Goal: Ask a question

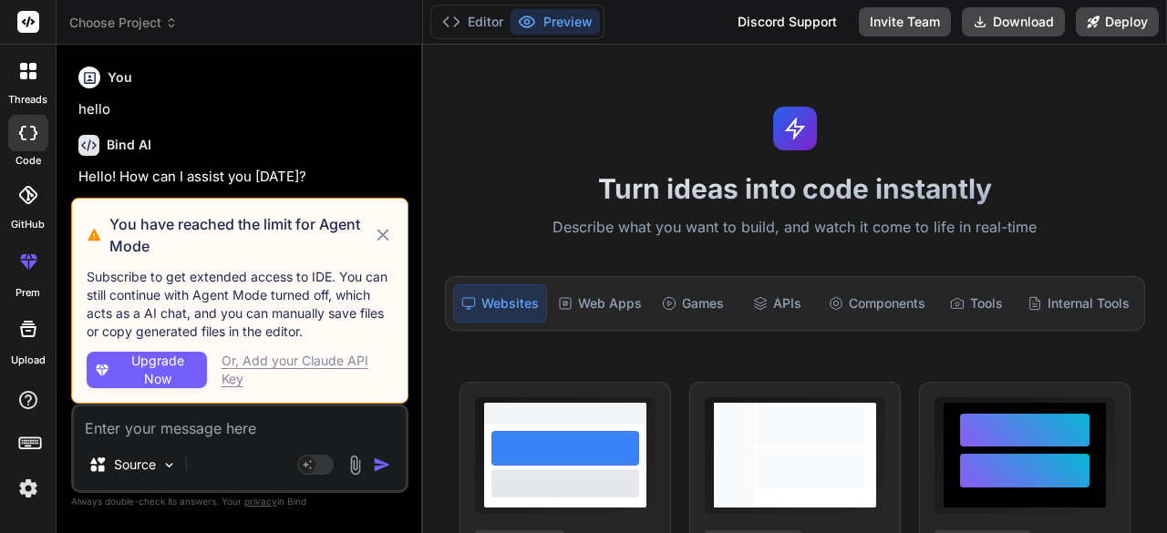
click at [387, 235] on icon at bounding box center [383, 235] width 20 height 22
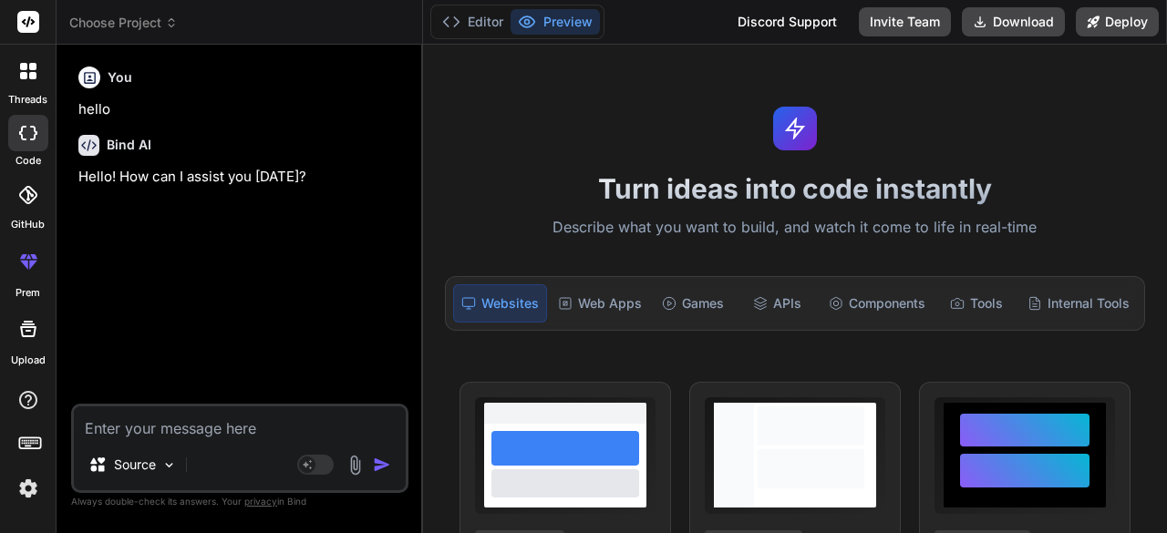
click at [23, 74] on icon at bounding box center [23, 75] width 7 height 7
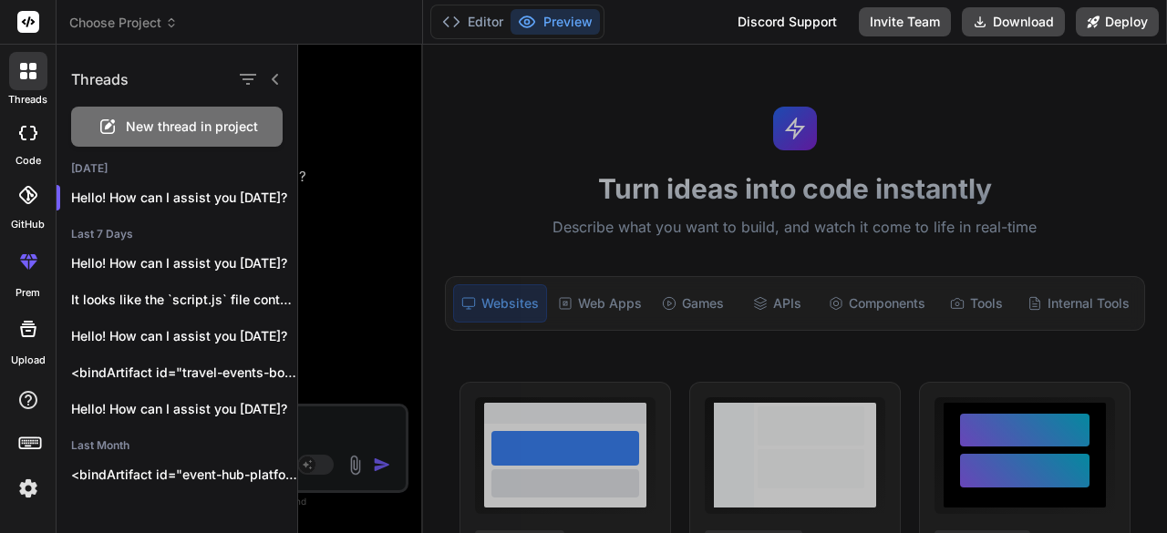
click at [192, 123] on span "New thread in project" at bounding box center [192, 127] width 132 height 18
type textarea "x"
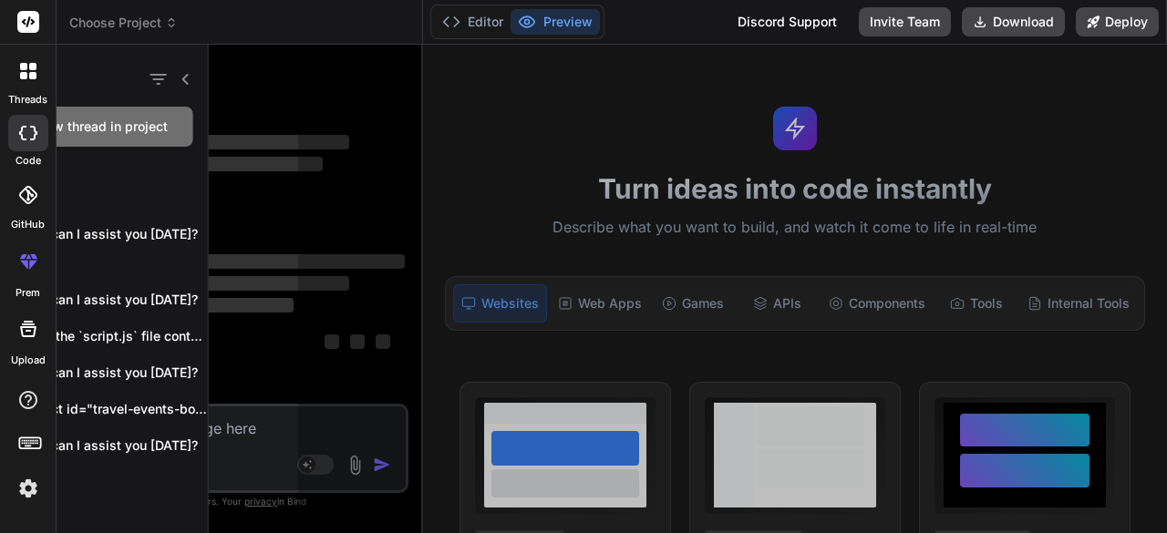
scroll to position [51, 0]
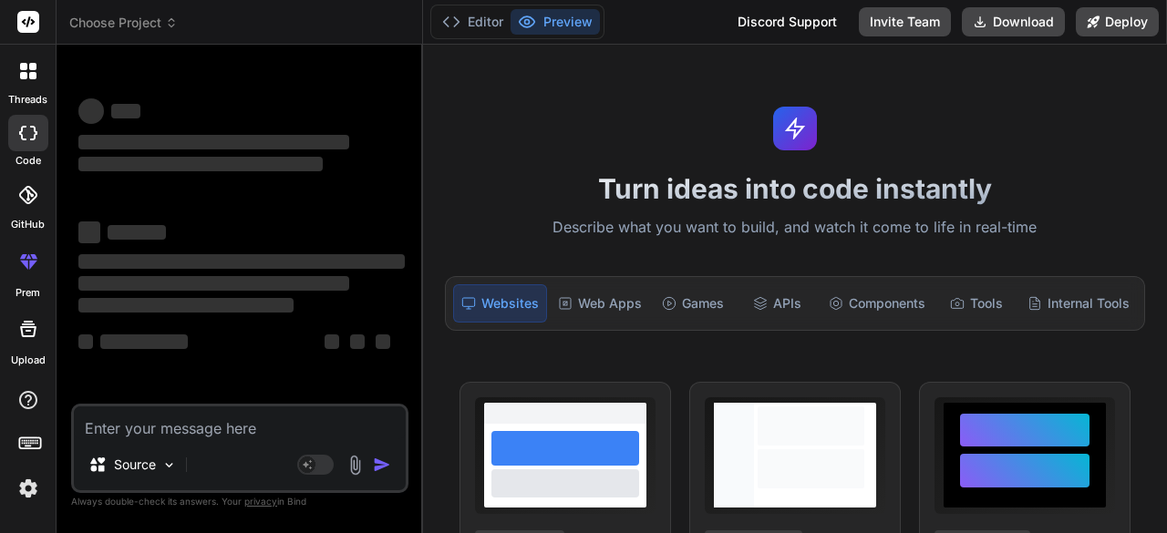
click at [155, 428] on textarea at bounding box center [240, 423] width 332 height 33
paste textarea "I am creating website for travel and event booking, one feature I wan to add is…"
type textarea "I am creating website for travel and event booking, one feature I wan to add is…"
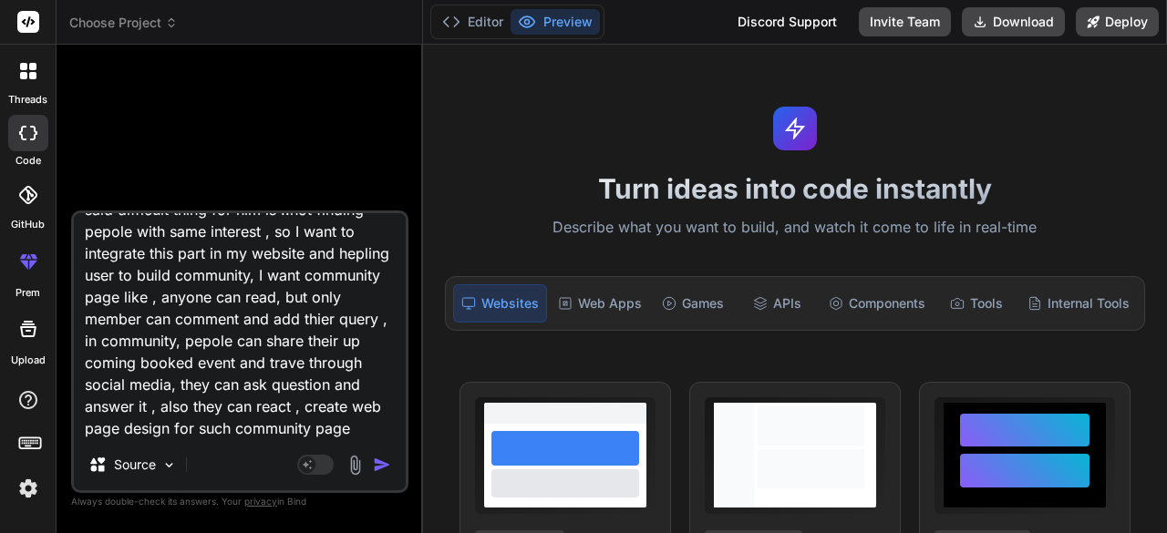
type textarea "x"
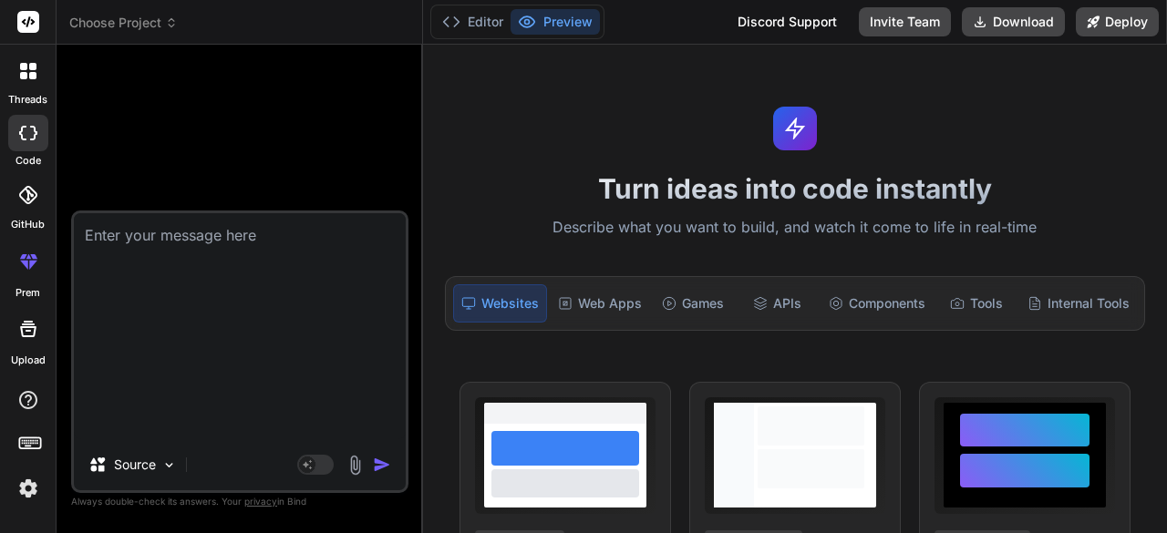
scroll to position [0, 0]
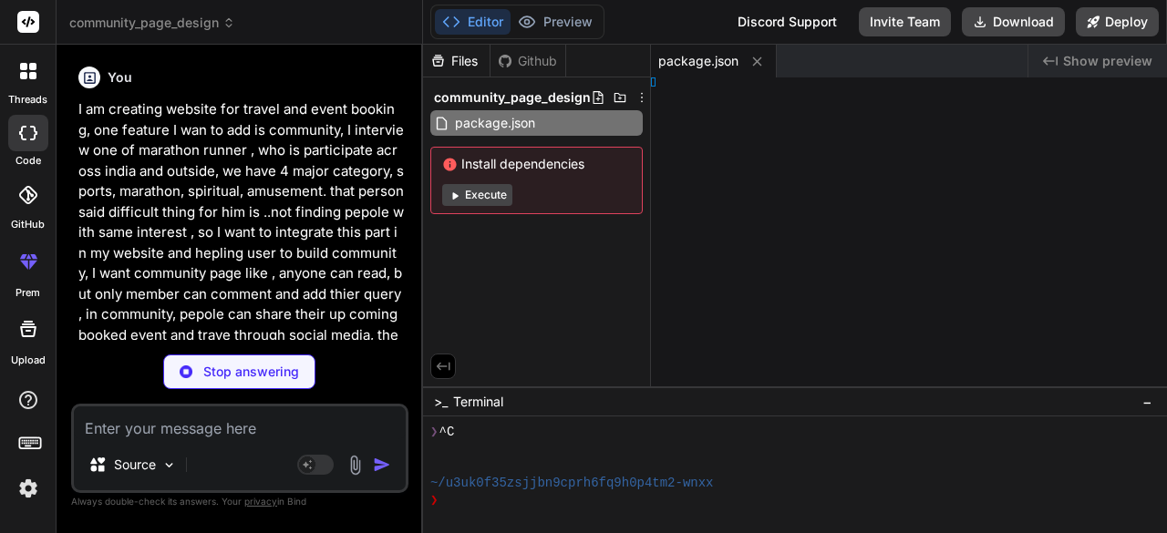
type textarea "x"
type textarea "</html>"
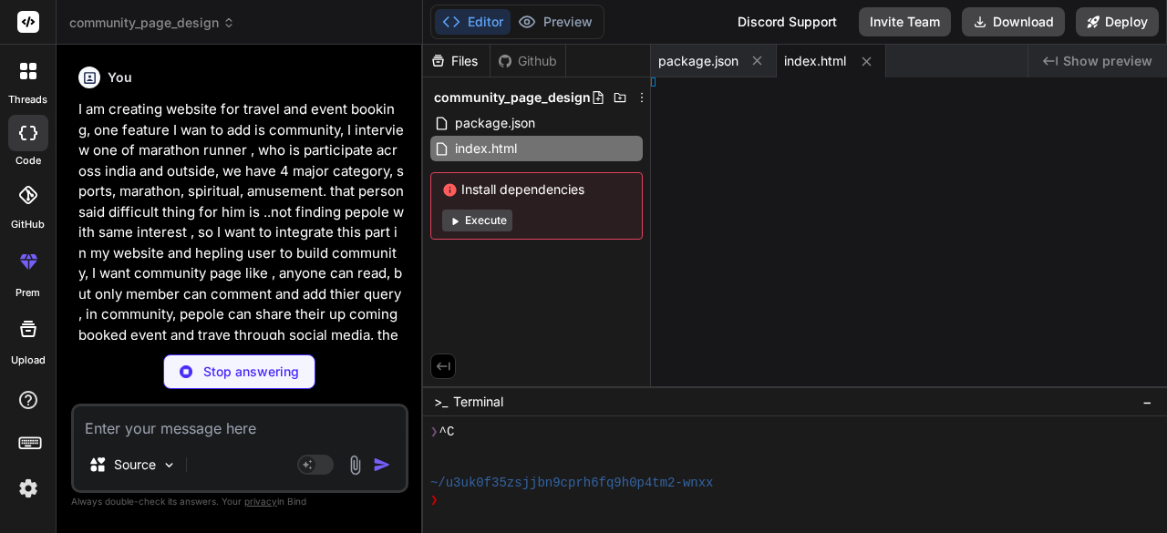
type textarea "x"
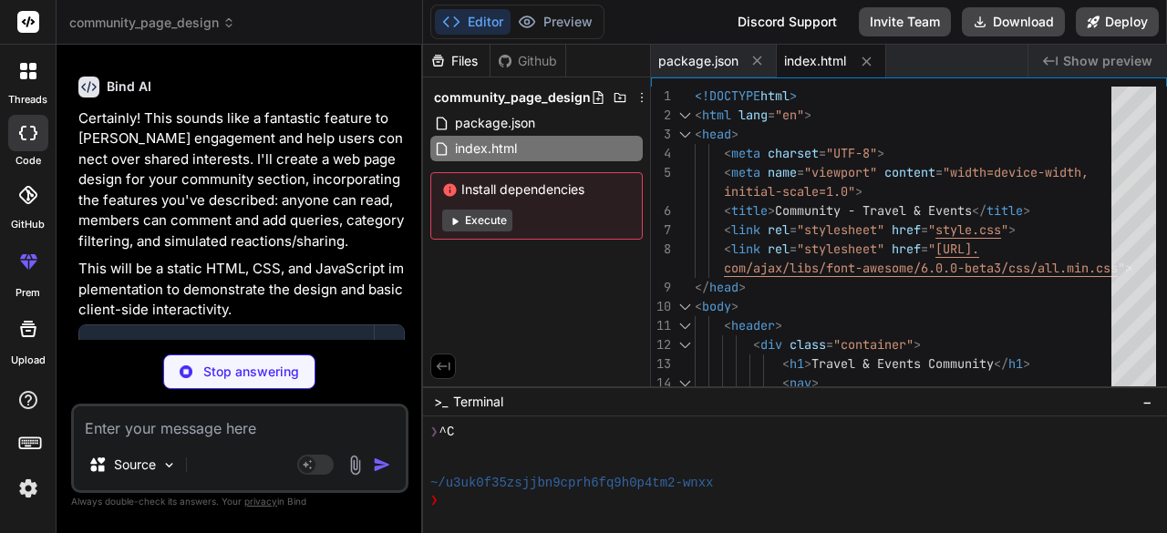
scroll to position [500, 0]
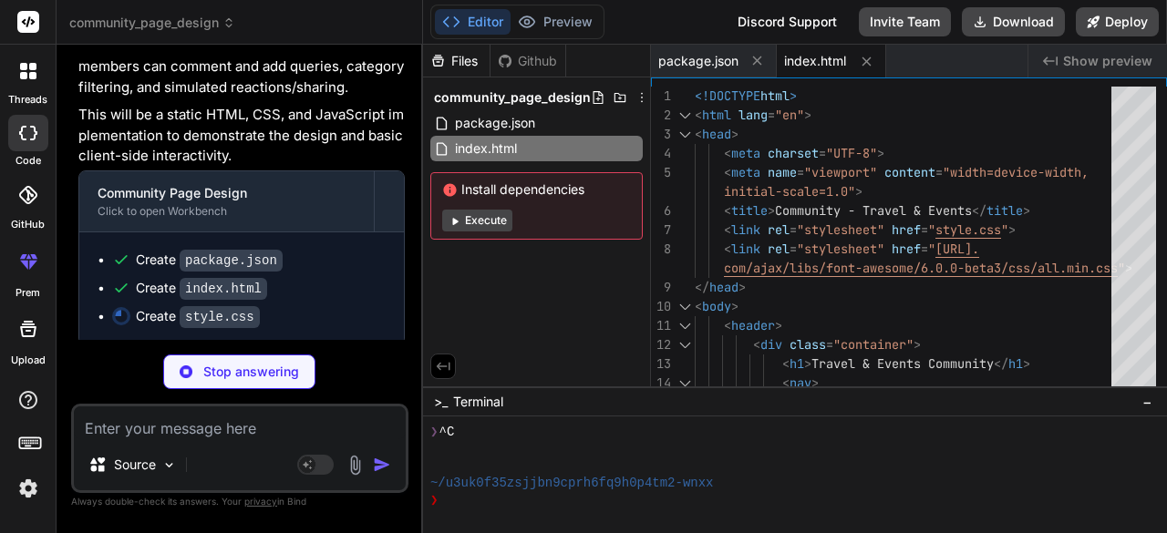
type textarea "x"
type textarea "padding: 20px; } }"
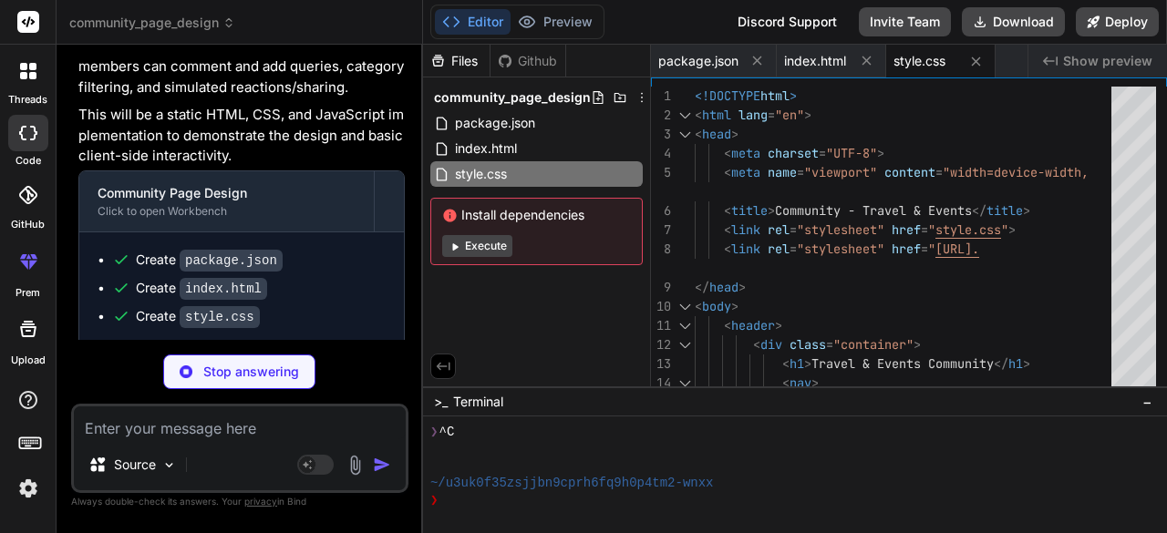
type textarea "x"
type textarea "alert('Comment cannot be empty.'); } }); } // Initial render updateLoginStatusU…"
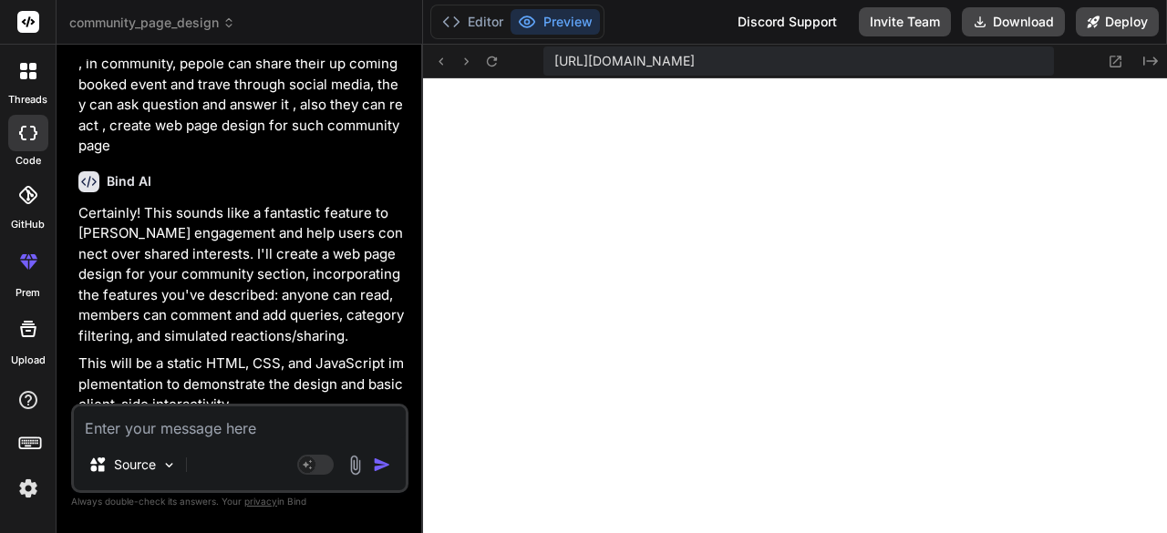
scroll to position [245, 0]
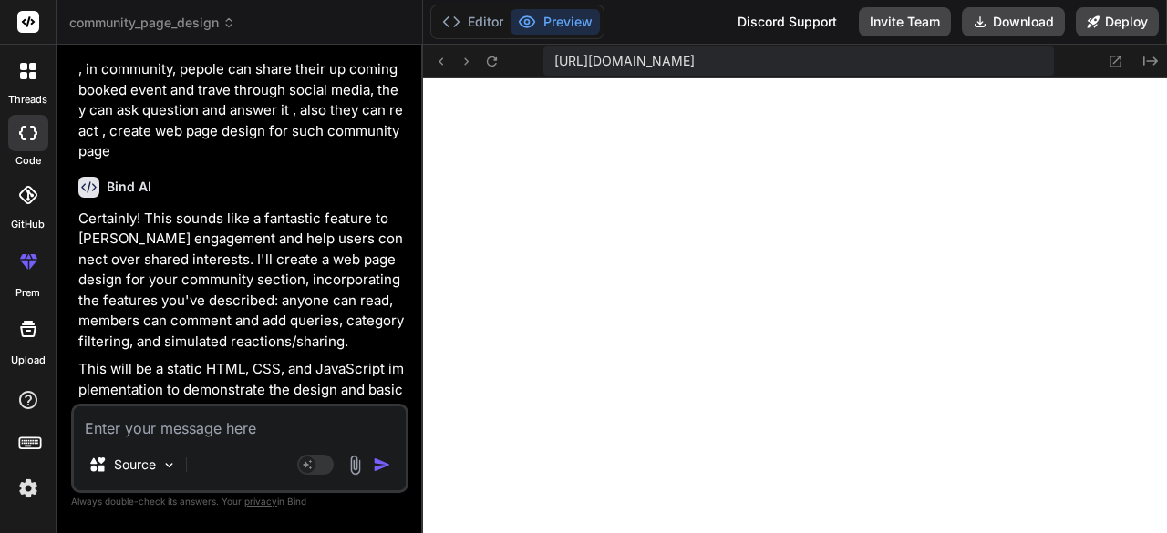
type textarea "x"
type textarea "});"
type textarea "x"
type textarea "// Initial render updateLoginStatusUI(); renderPosts(); });"
type textarea "x"
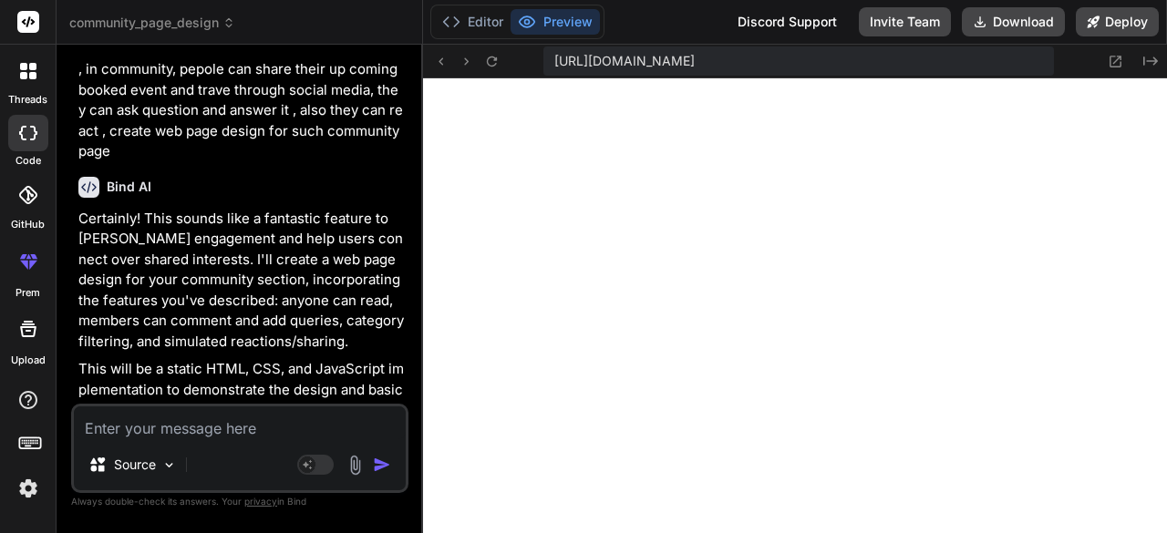
type textarea "}); } // Initial render updateLoginStatusUI(); renderPosts(); });"
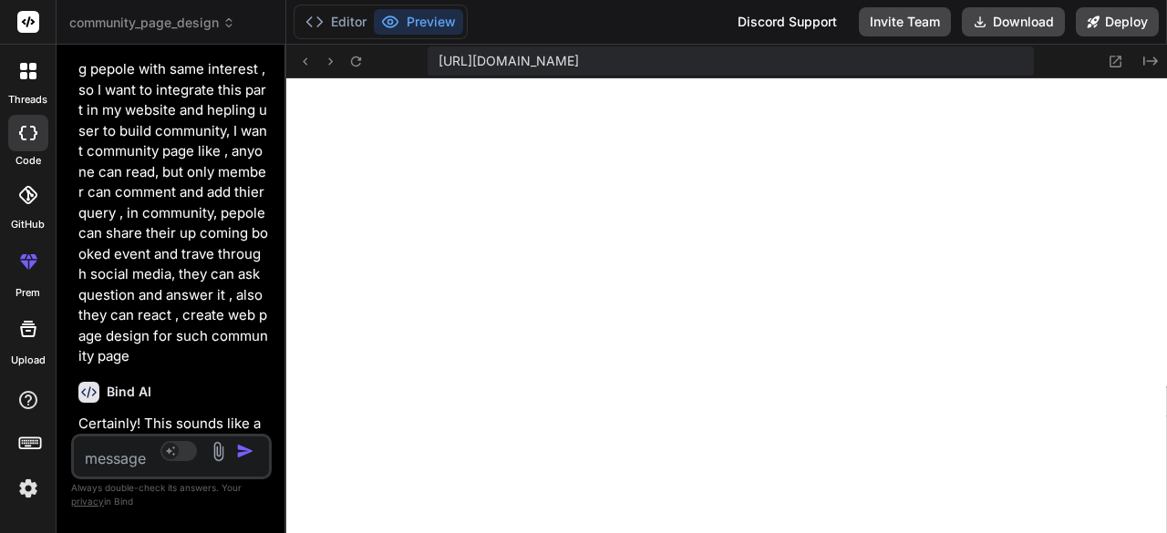
type textarea "x"
type textarea "updateLoginStatusUI(); renderPosts(); });"
type textarea "x"
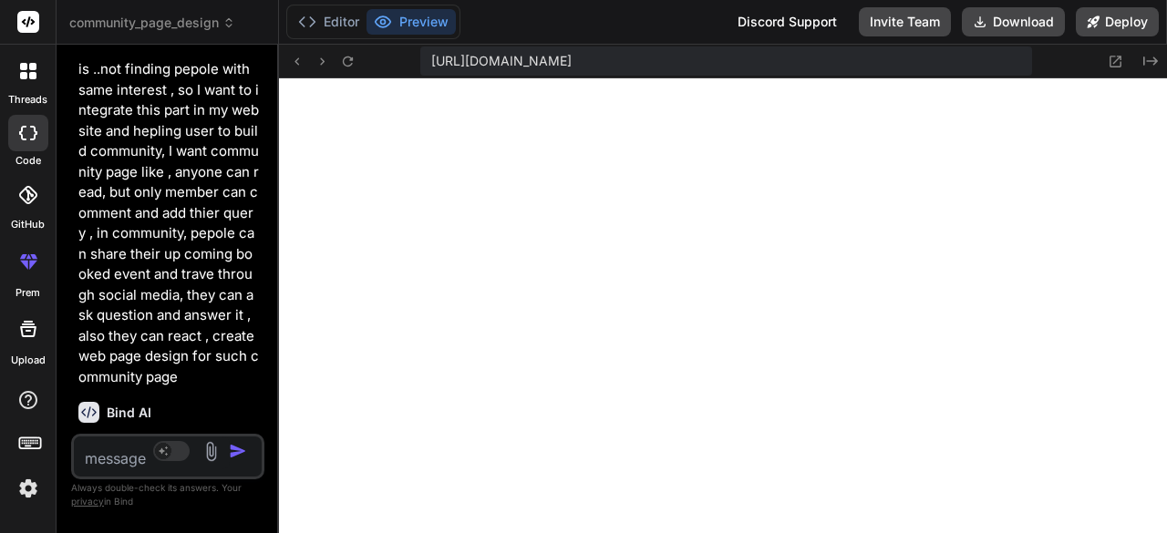
drag, startPoint x: 420, startPoint y: 172, endPoint x: 55, endPoint y: 176, distance: 365.6
click at [55, 176] on div "threads code GitHub prem Upload community_page_design Created with Pixso. Bind …" at bounding box center [583, 266] width 1167 height 533
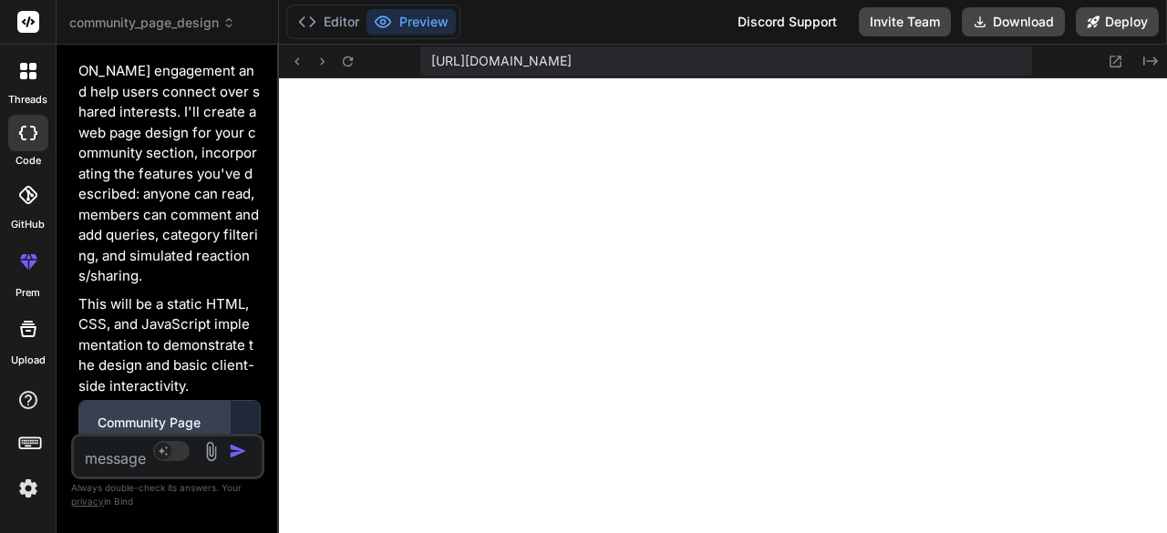
click at [171, 414] on div "Community Page Design" at bounding box center [155, 432] width 114 height 36
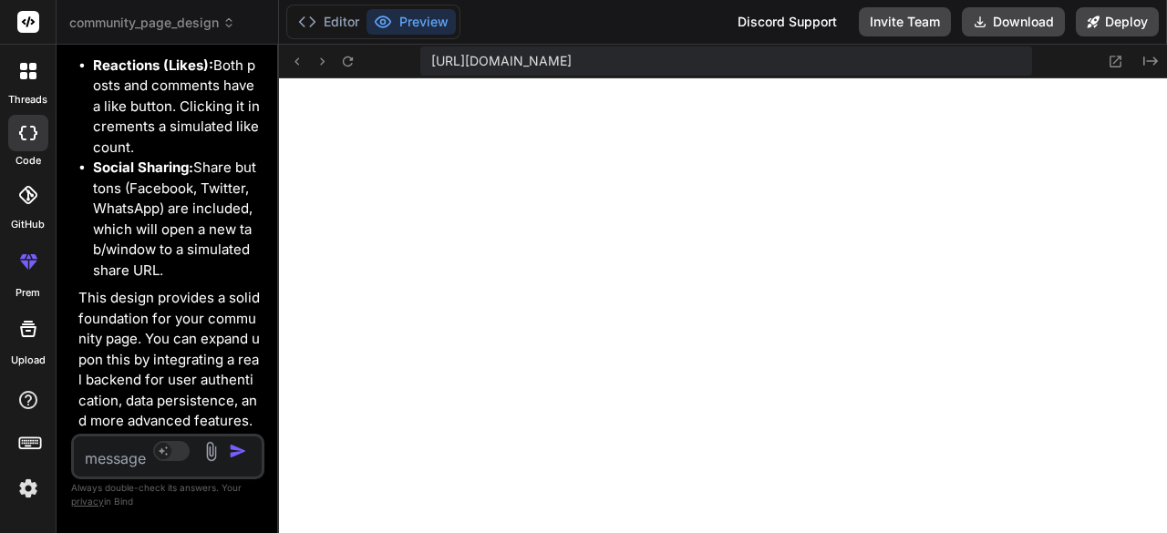
scroll to position [2577, 0]
